Goal: Information Seeking & Learning: Learn about a topic

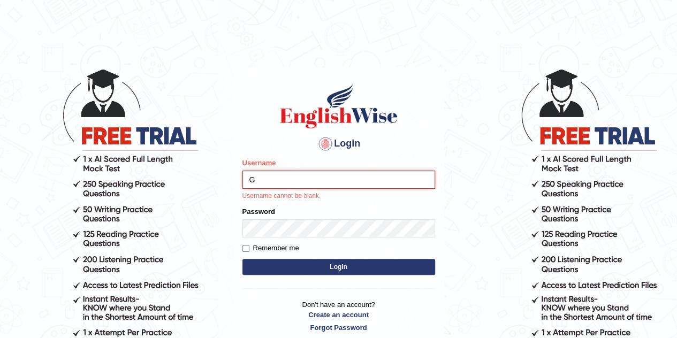
type input "Gabriel_05"
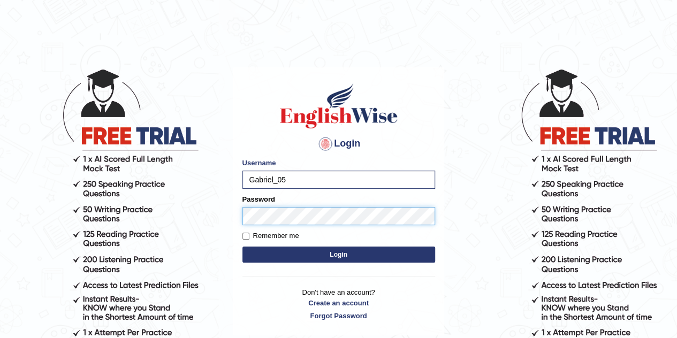
click at [242, 247] on button "Login" at bounding box center [338, 255] width 193 height 16
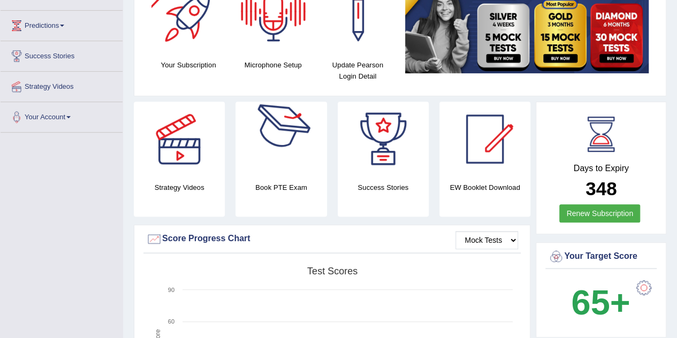
scroll to position [163, 0]
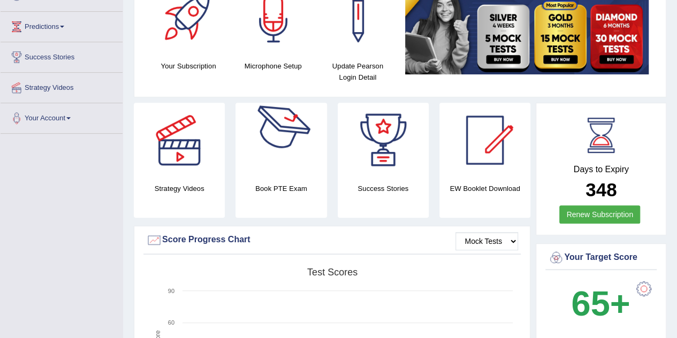
click at [293, 146] on div at bounding box center [280, 140] width 75 height 75
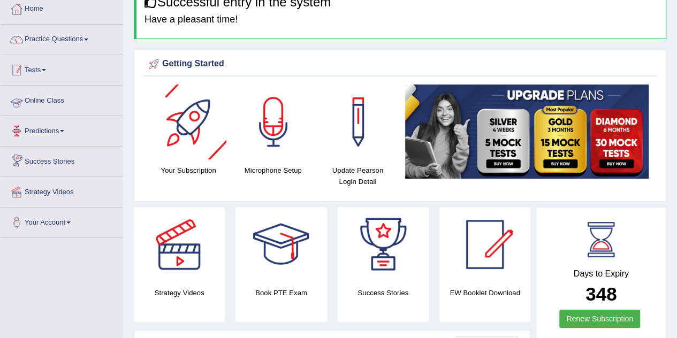
scroll to position [44, 0]
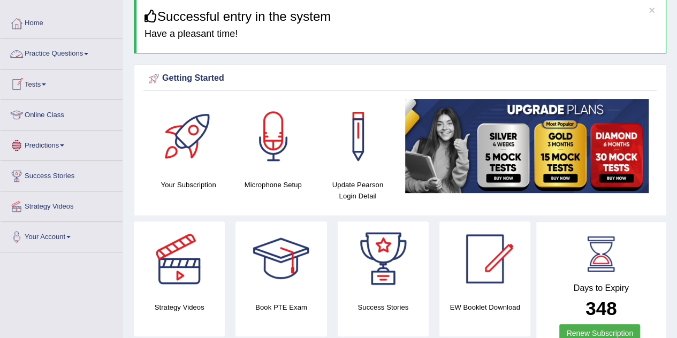
click at [94, 55] on link "Practice Questions" at bounding box center [62, 52] width 122 height 27
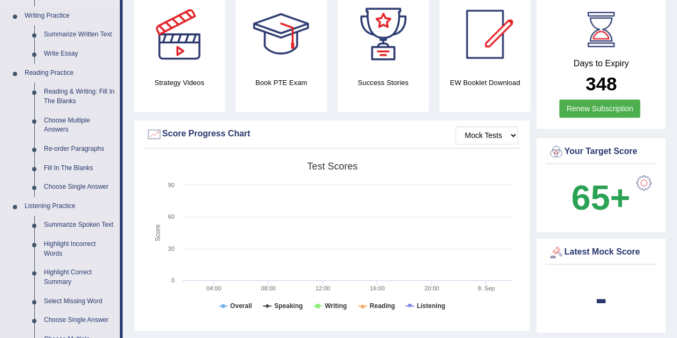
scroll to position [270, 0]
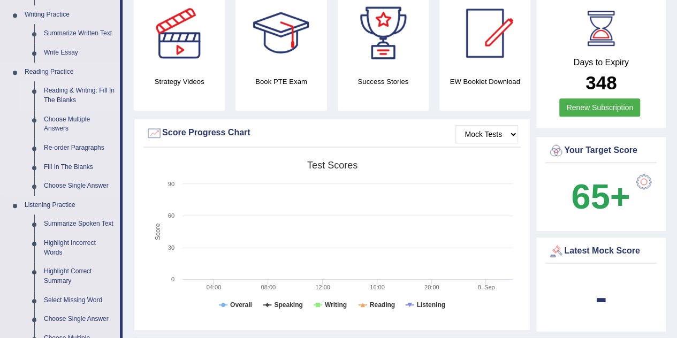
click at [69, 94] on link "Reading & Writing: Fill In The Blanks" at bounding box center [79, 95] width 81 height 28
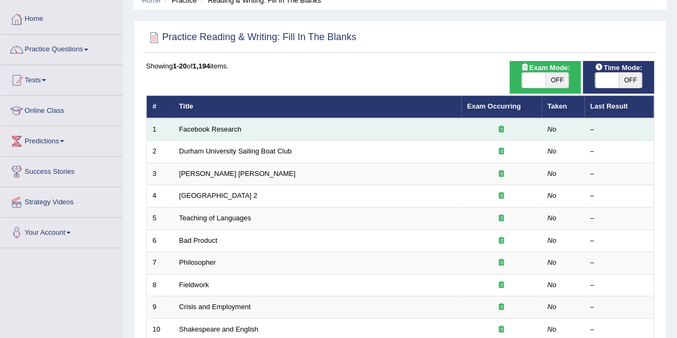
scroll to position [48, 0]
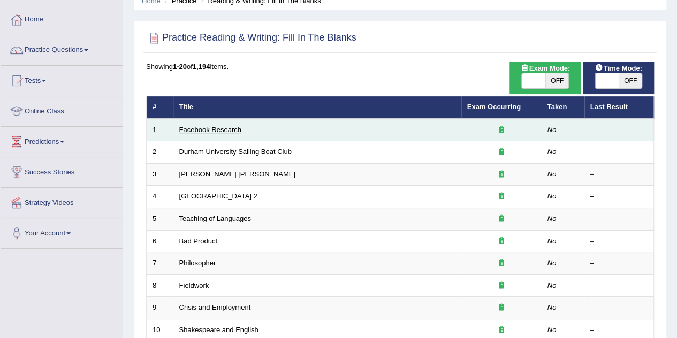
click at [196, 128] on link "Facebook Research" at bounding box center [210, 130] width 62 height 8
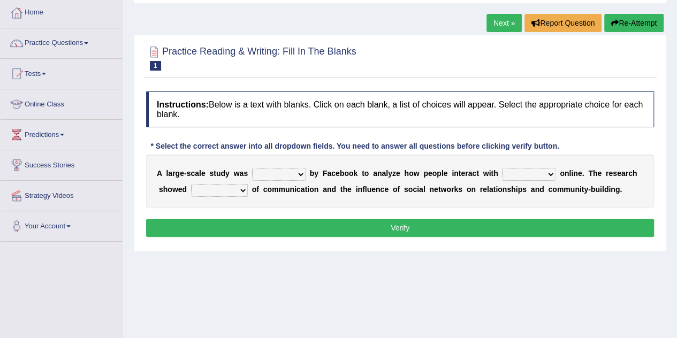
scroll to position [57, 0]
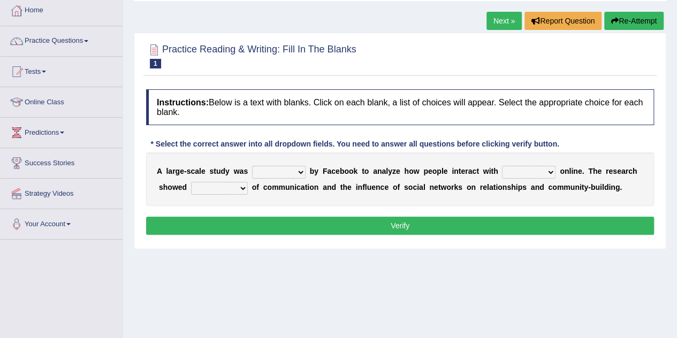
click at [294, 170] on select "surveyed had asked made" at bounding box center [279, 172] width 54 height 13
select select "made"
click at [252, 166] on select "surveyed had asked made" at bounding box center [279, 172] width 54 height 13
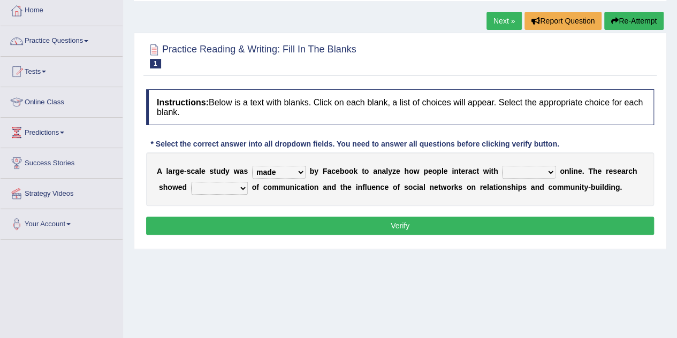
click at [528, 176] on select "together all each other another" at bounding box center [529, 172] width 54 height 13
select select "all"
click at [502, 166] on select "together all each other another" at bounding box center [529, 172] width 54 height 13
click at [205, 185] on select "advantages standards fellowships patterns" at bounding box center [219, 188] width 57 height 13
select select "standards"
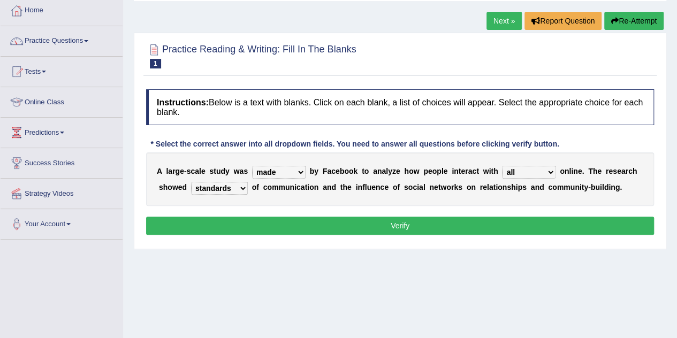
click at [191, 182] on select "advantages standards fellowships patterns" at bounding box center [219, 188] width 57 height 13
click at [231, 225] on button "Verify" at bounding box center [400, 226] width 508 height 18
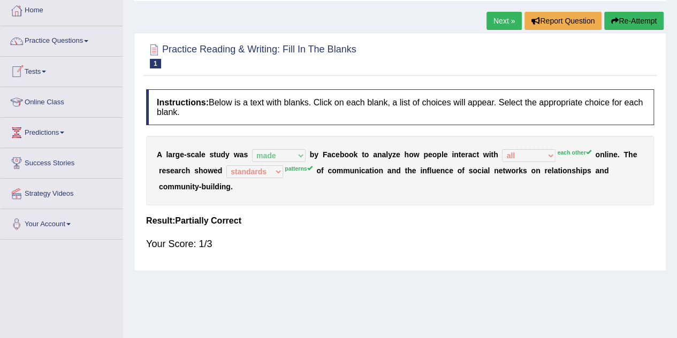
scroll to position [0, 0]
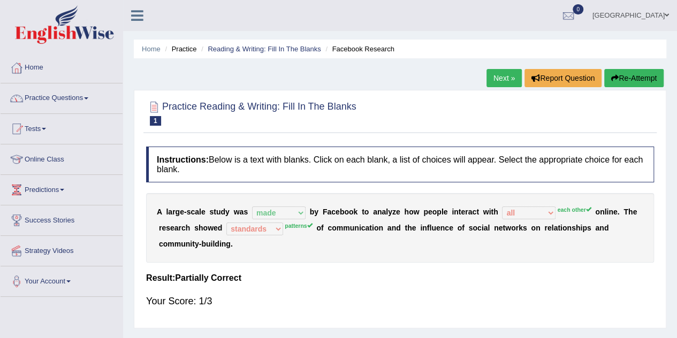
click at [52, 90] on link "Practice Questions" at bounding box center [62, 96] width 122 height 27
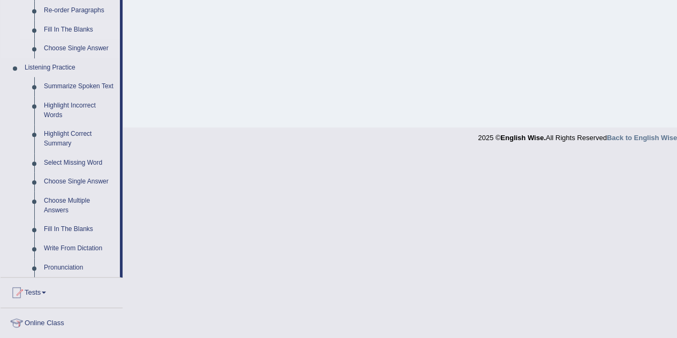
scroll to position [382, 0]
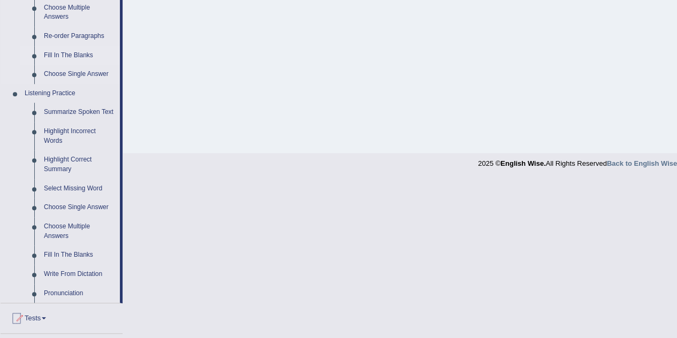
click at [52, 111] on link "Summarize Spoken Text" at bounding box center [79, 112] width 81 height 19
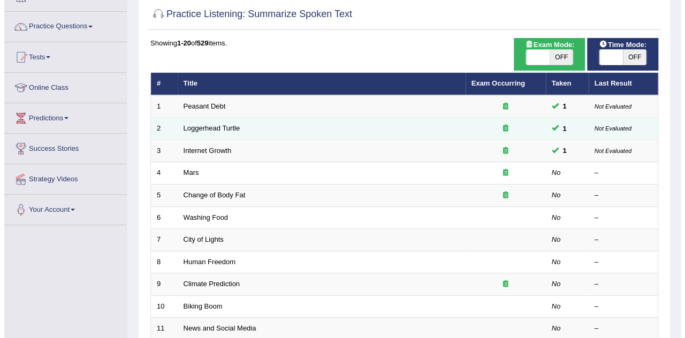
scroll to position [71, 0]
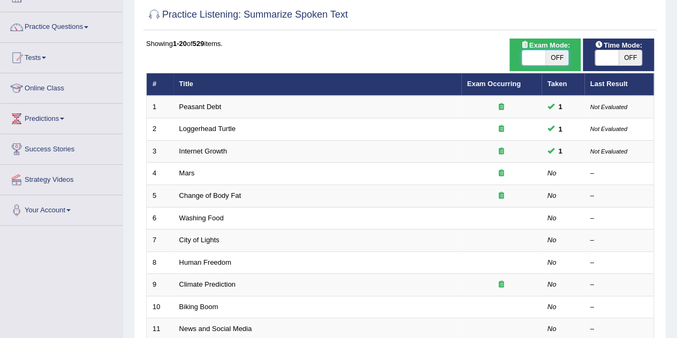
click at [527, 56] on span at bounding box center [534, 57] width 24 height 15
checkbox input "true"
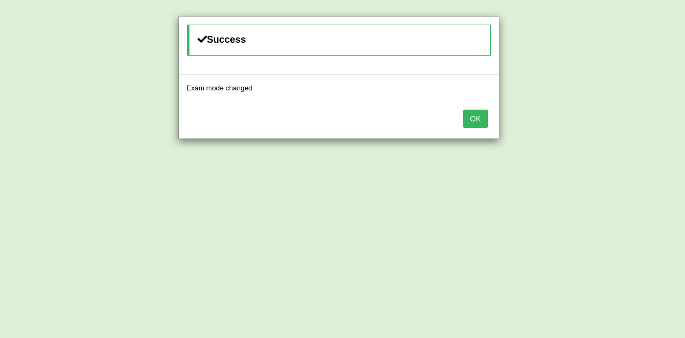
click at [485, 120] on button "OK" at bounding box center [475, 119] width 25 height 18
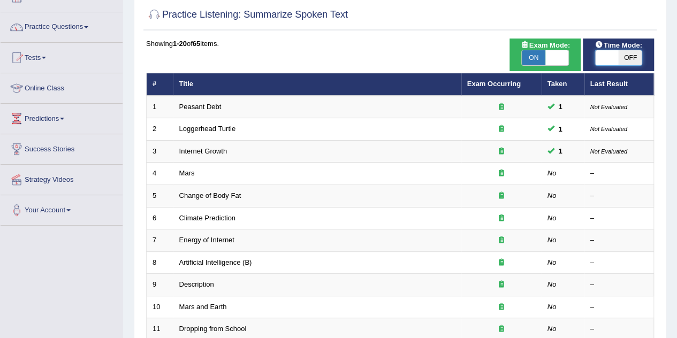
click at [600, 58] on span at bounding box center [607, 57] width 24 height 15
checkbox input "true"
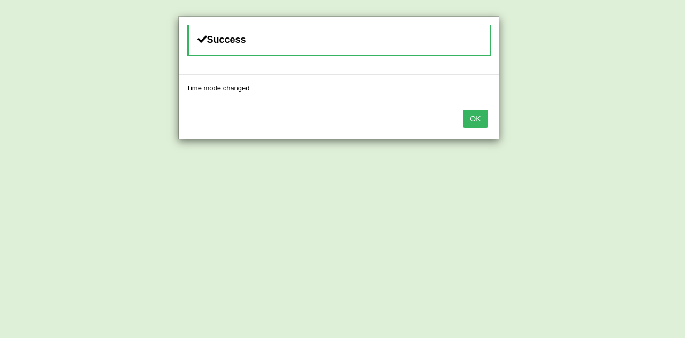
click at [481, 117] on button "OK" at bounding box center [475, 119] width 25 height 18
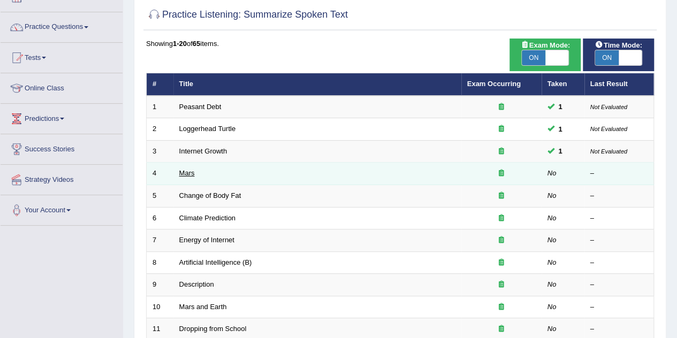
click at [185, 175] on link "Mars" at bounding box center [187, 173] width 16 height 8
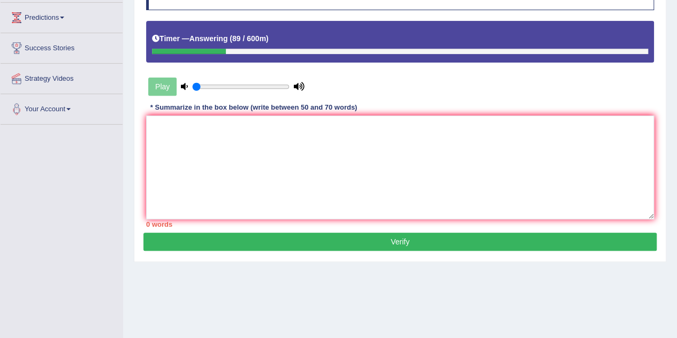
scroll to position [172, 0]
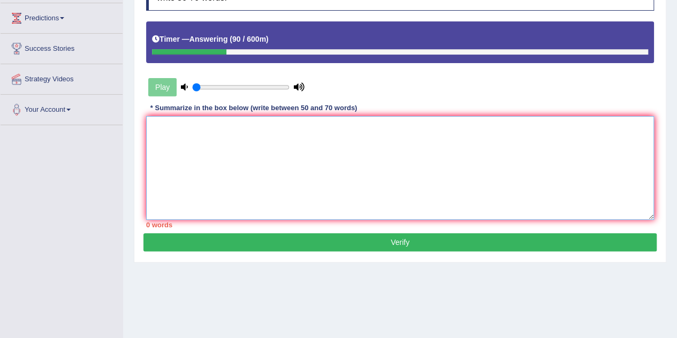
click at [164, 145] on textarea at bounding box center [400, 168] width 508 height 104
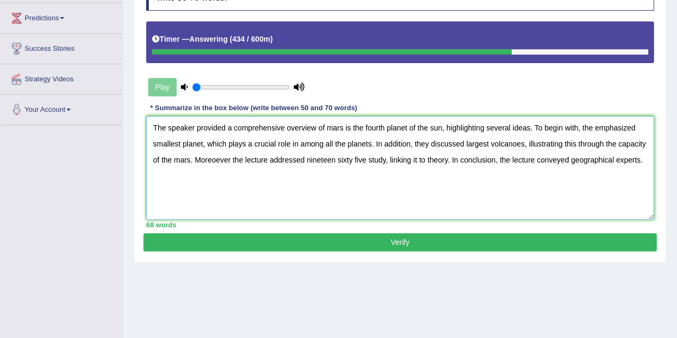
type textarea "The speaker provided a comprehensive overview of mars is the fourth planet of t…"
click at [232, 241] on button "Verify" at bounding box center [399, 242] width 513 height 18
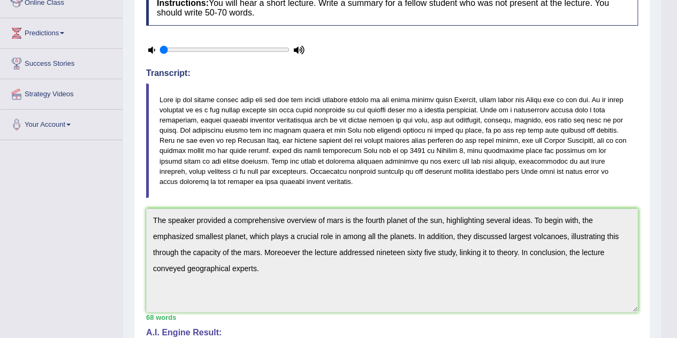
scroll to position [0, 0]
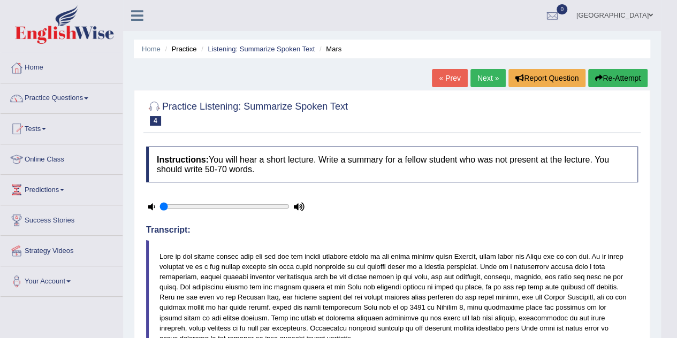
click at [484, 79] on link "Next »" at bounding box center [487, 78] width 35 height 18
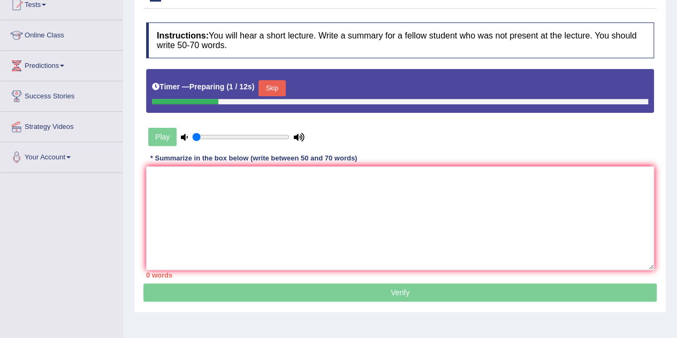
scroll to position [126, 0]
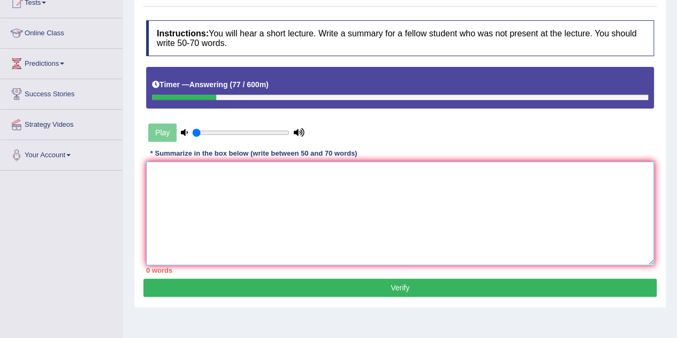
click at [185, 181] on textarea at bounding box center [400, 214] width 508 height 104
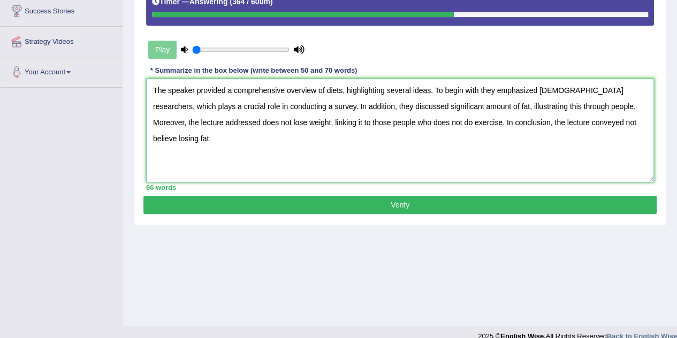
scroll to position [210, 0]
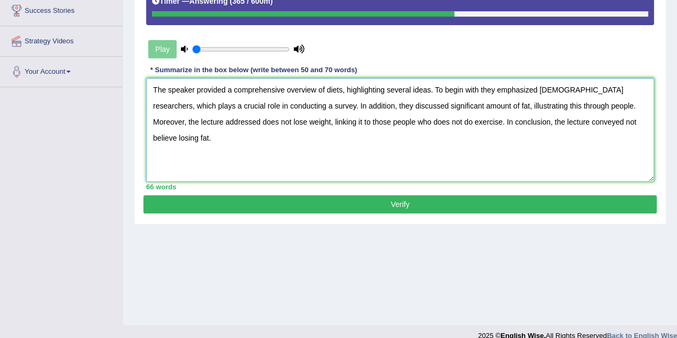
type textarea "The speaker provided a comprehensive overview of diets, highlighting several id…"
click at [200, 204] on button "Verify" at bounding box center [399, 204] width 513 height 18
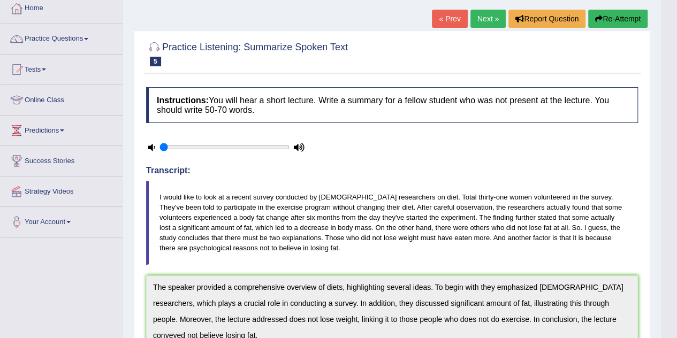
scroll to position [0, 0]
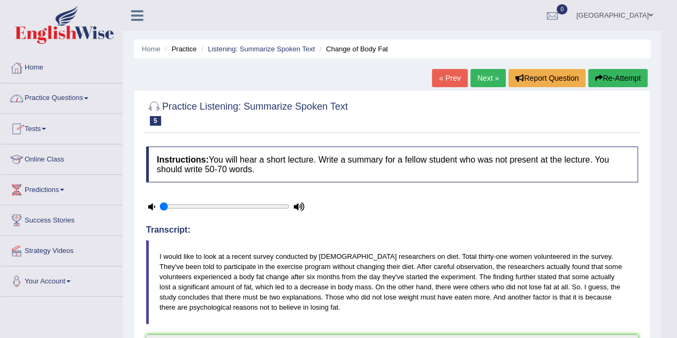
click at [29, 70] on link "Home" at bounding box center [62, 66] width 122 height 27
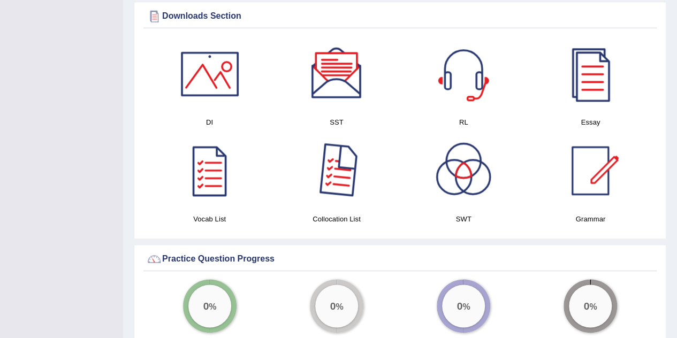
scroll to position [538, 0]
click at [214, 163] on div at bounding box center [209, 170] width 75 height 75
